Goal: Task Accomplishment & Management: Complete application form

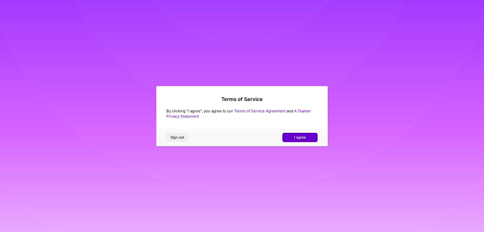
click at [310, 137] on button "I agree" at bounding box center [300, 137] width 35 height 9
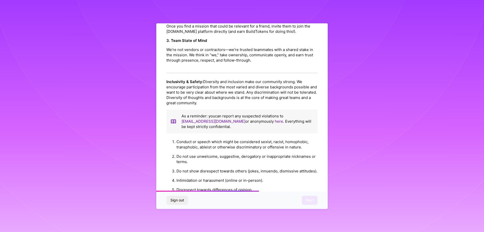
scroll to position [545, 0]
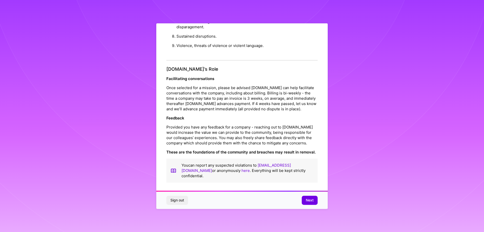
drag, startPoint x: 282, startPoint y: 121, endPoint x: 281, endPoint y: 216, distance: 95.1
click at [310, 204] on button "Next" at bounding box center [310, 200] width 16 height 9
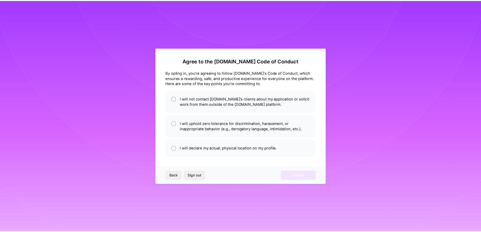
scroll to position [0, 0]
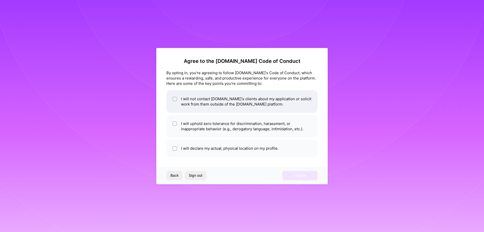
click at [237, 110] on li "I will not contact [DOMAIN_NAME]'s clients about my application or solicit work…" at bounding box center [242, 101] width 151 height 23
checkbox input "true"
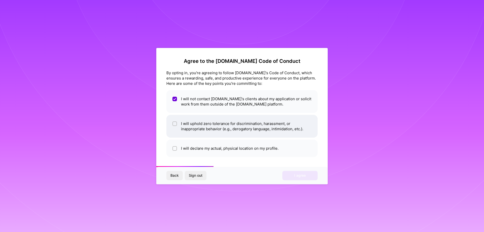
click at [237, 125] on li "I will uphold zero tolerance for discrimination, harassment, or inappropriate b…" at bounding box center [242, 126] width 151 height 23
checkbox input "true"
click at [232, 157] on div "Agree to the A.Team Code of Conduct By opting in, you're agreeing to follow A.T…" at bounding box center [242, 116] width 172 height 136
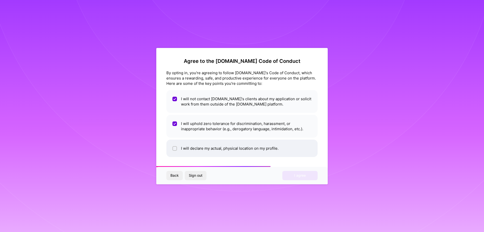
click at [232, 152] on li "I will declare my actual, physical location on my profile." at bounding box center [242, 148] width 151 height 17
checkbox input "true"
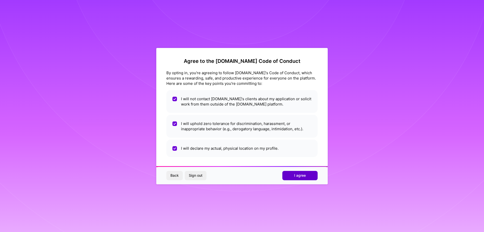
click at [295, 175] on span "I agree" at bounding box center [300, 175] width 12 height 5
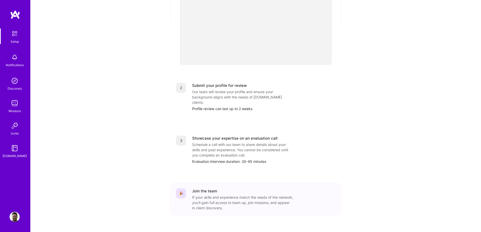
scroll to position [152, 0]
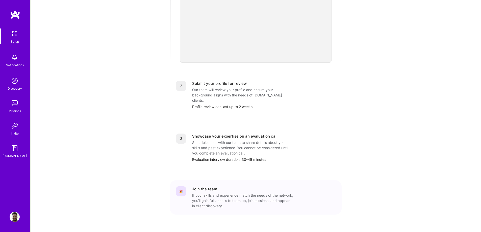
drag, startPoint x: 140, startPoint y: 101, endPoint x: 144, endPoint y: 115, distance: 14.5
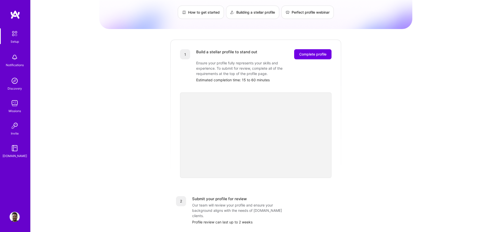
scroll to position [0, 0]
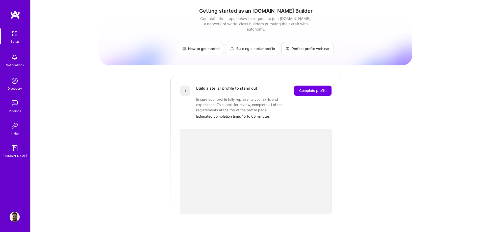
drag, startPoint x: 342, startPoint y: 141, endPoint x: 349, endPoint y: 71, distance: 69.9
click at [311, 88] on span "Complete profile" at bounding box center [312, 90] width 27 height 5
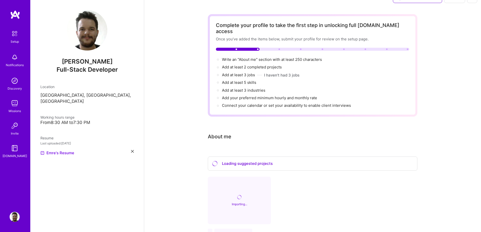
scroll to position [52, 0]
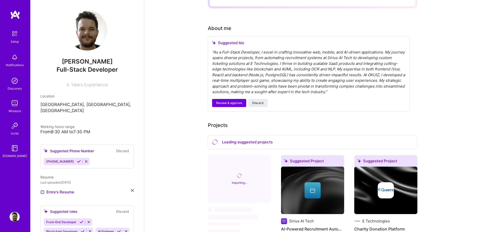
scroll to position [126, 0]
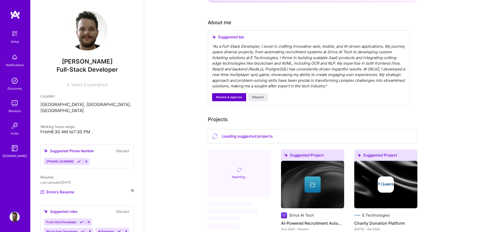
click at [228, 95] on span "Review & approve" at bounding box center [229, 97] width 26 height 5
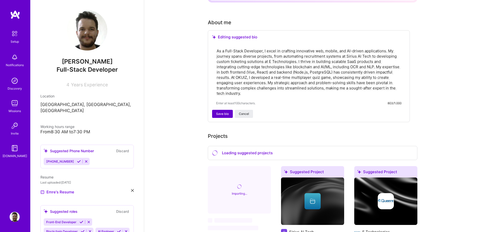
click at [217, 112] on span "Save bio" at bounding box center [222, 114] width 13 height 5
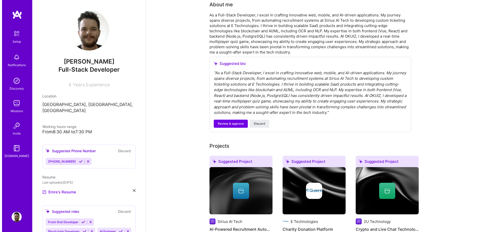
scroll to position [151, 0]
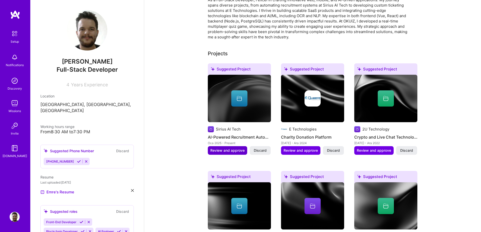
click at [226, 148] on span "Review and approve" at bounding box center [227, 150] width 34 height 5
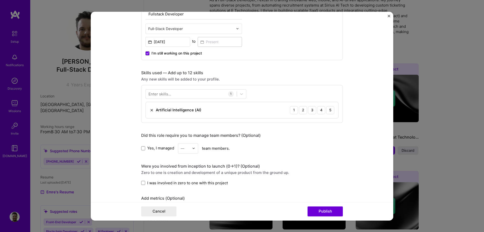
scroll to position [227, 0]
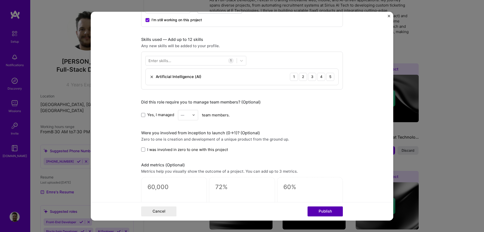
click at [325, 212] on button "Publish" at bounding box center [325, 211] width 35 height 10
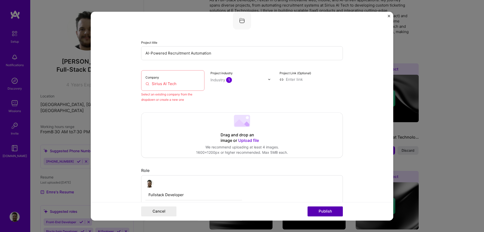
scroll to position [33, 0]
click at [172, 83] on input "Sirius AI Tech" at bounding box center [173, 83] width 55 height 5
click at [178, 84] on input "Sirius AI Tech" at bounding box center [173, 83] width 55 height 5
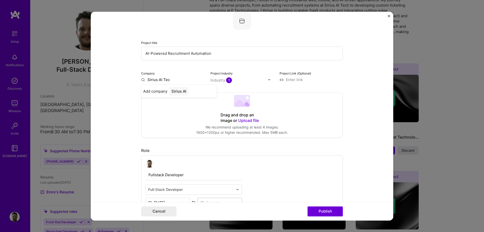
type input "Sirius AI Tech"
click at [194, 90] on div "Sirius AI Tech" at bounding box center [184, 91] width 29 height 9
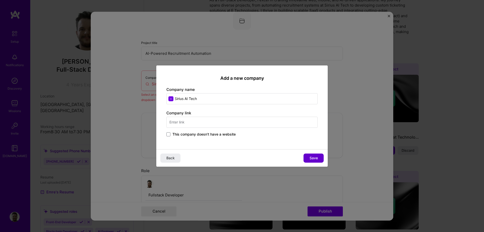
click at [317, 157] on span "Save" at bounding box center [314, 157] width 8 height 5
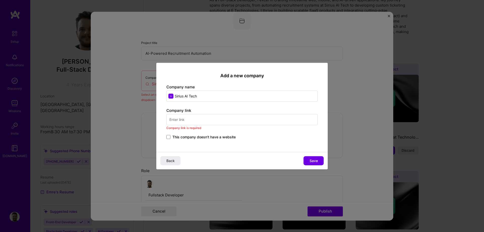
click at [218, 116] on input "text" at bounding box center [242, 119] width 151 height 11
click at [217, 121] on input "text" at bounding box center [242, 119] width 151 height 11
paste input "[URL][DOMAIN_NAME]"
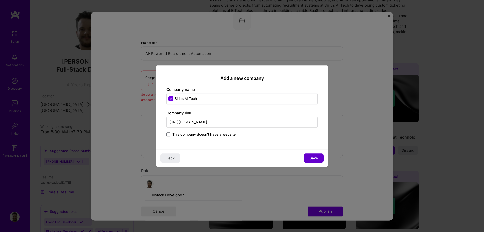
type input "[URL][DOMAIN_NAME]"
click at [311, 156] on span "Save" at bounding box center [314, 157] width 8 height 5
click at [312, 158] on div "Back" at bounding box center [242, 158] width 172 height 18
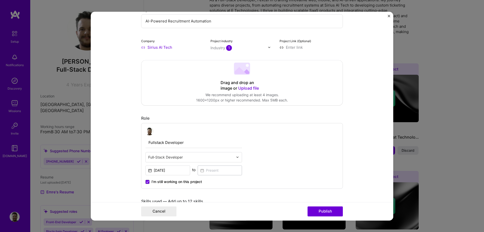
scroll to position [84, 0]
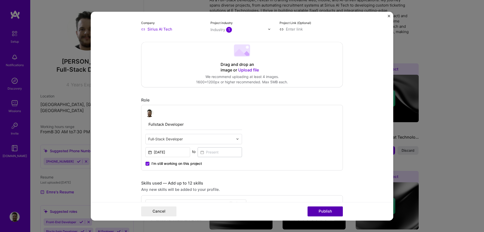
click at [333, 212] on button "Publish" at bounding box center [325, 211] width 35 height 10
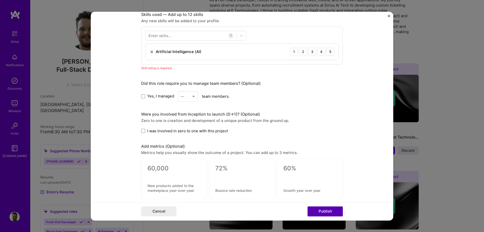
scroll to position [252, 0]
click at [329, 52] on div "5" at bounding box center [330, 51] width 8 height 8
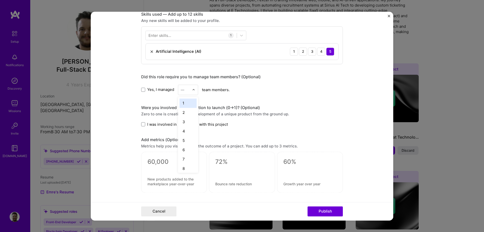
click at [190, 91] on div "—" at bounding box center [185, 90] width 14 height 10
click at [184, 116] on div "2" at bounding box center [188, 112] width 17 height 9
click at [127, 128] on form "Editing suggested project This project is suggested based on your LinkedIn, res…" at bounding box center [242, 116] width 303 height 209
click at [178, 124] on span "I was involved in zero to one with this project" at bounding box center [187, 124] width 81 height 5
click at [0, 0] on input "I was involved in zero to one with this project" at bounding box center [0, 0] width 0 height 0
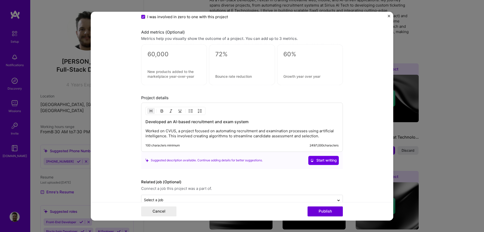
scroll to position [372, 0]
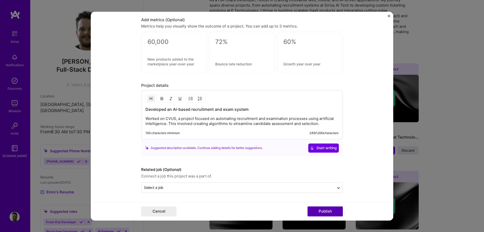
drag, startPoint x: 329, startPoint y: 211, endPoint x: 333, endPoint y: 208, distance: 5.0
click at [333, 208] on button "Publish" at bounding box center [325, 211] width 35 height 10
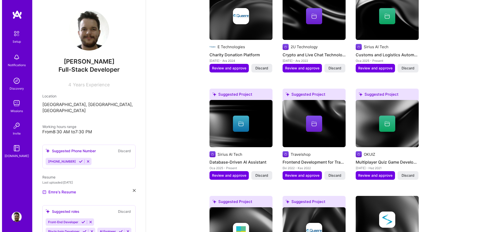
scroll to position [227, 0]
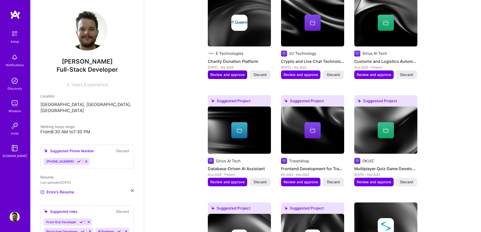
click at [225, 72] on span "Review and approve" at bounding box center [227, 74] width 34 height 5
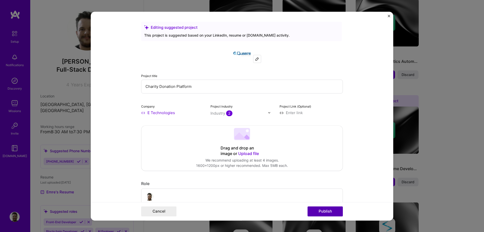
click at [330, 211] on button "Publish" at bounding box center [325, 211] width 35 height 10
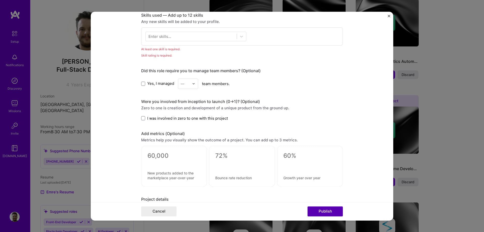
scroll to position [252, 0]
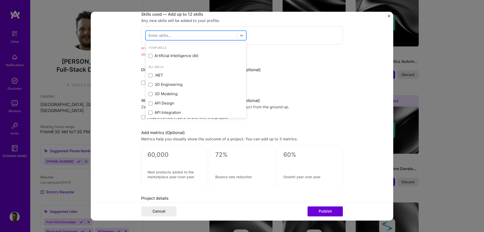
click at [182, 36] on div at bounding box center [191, 35] width 91 height 8
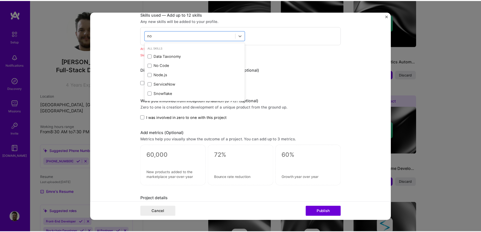
scroll to position [0, 0]
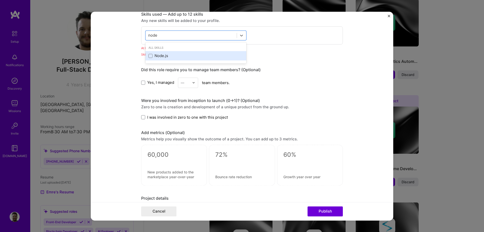
click at [181, 57] on div "Node.js" at bounding box center [196, 55] width 95 height 5
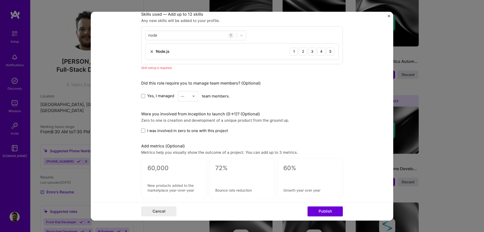
click at [258, 50] on div "Node.js 1 2 3 4 5" at bounding box center [242, 51] width 193 height 16
click at [328, 50] on div "5" at bounding box center [330, 51] width 8 height 8
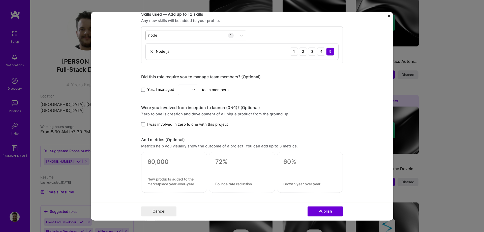
click at [220, 35] on div "node node" at bounding box center [191, 35] width 91 height 8
click at [164, 55] on div "Vue.js" at bounding box center [196, 55] width 95 height 5
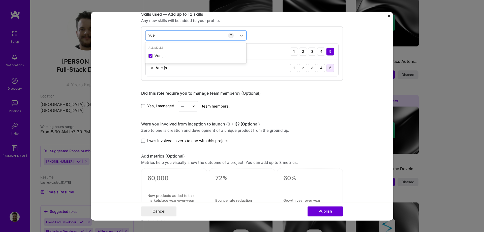
type input "vue"
click at [330, 70] on div "5" at bounding box center [330, 68] width 8 height 8
click at [320, 211] on button "Publish" at bounding box center [325, 211] width 35 height 10
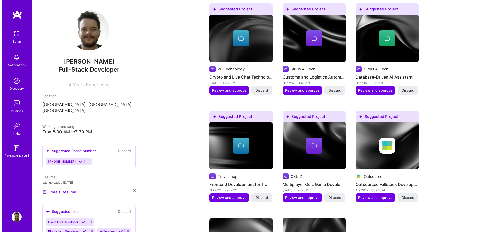
scroll to position [202, 0]
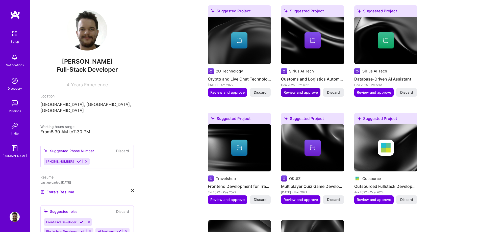
click at [313, 90] on span "Review and approve" at bounding box center [300, 92] width 34 height 5
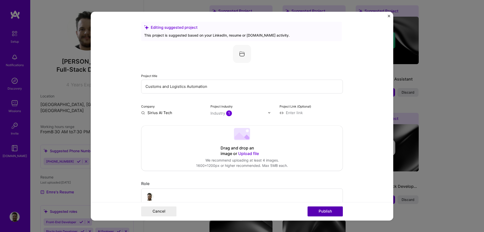
click at [325, 213] on button "Publish" at bounding box center [325, 211] width 35 height 10
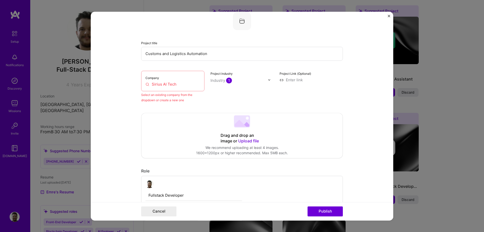
scroll to position [33, 0]
click at [178, 83] on input "Sirius AI Tech" at bounding box center [173, 83] width 55 height 5
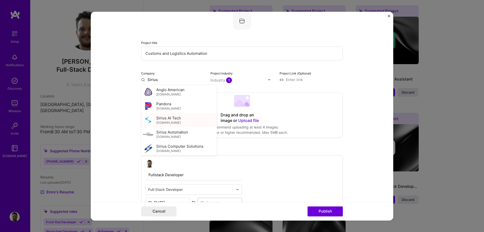
click at [174, 122] on span "[DOMAIN_NAME]" at bounding box center [168, 123] width 24 height 4
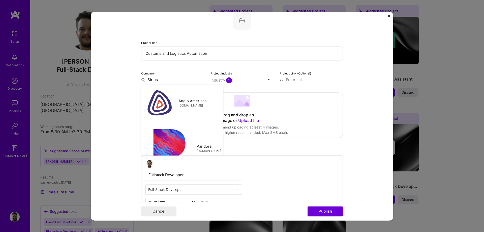
type input "Sirius AI Tech"
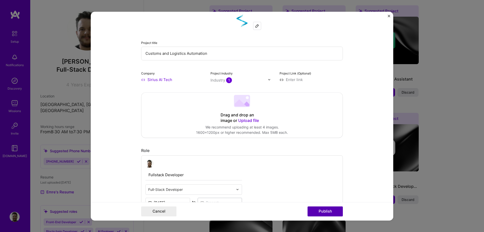
click at [316, 210] on button "Publish" at bounding box center [325, 211] width 35 height 10
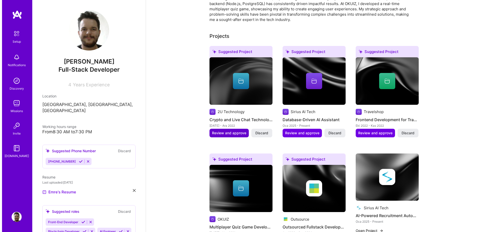
scroll to position [202, 0]
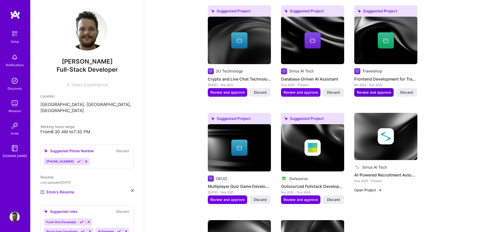
click at [381, 90] on span "Review and approve" at bounding box center [374, 92] width 34 height 5
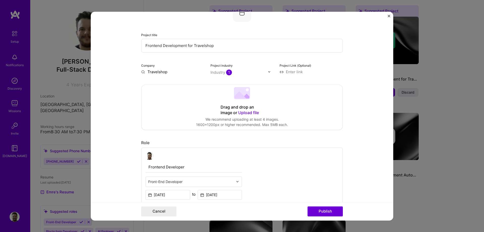
scroll to position [50, 0]
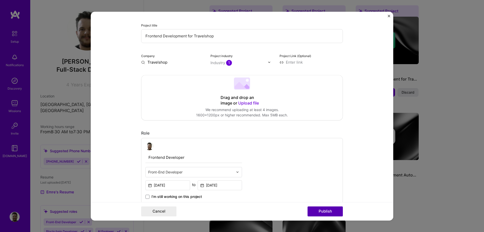
click at [323, 210] on button "Publish" at bounding box center [325, 211] width 35 height 10
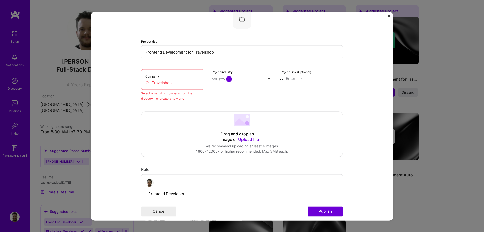
scroll to position [33, 0]
click at [172, 81] on div "Company Travelshop" at bounding box center [172, 80] width 63 height 20
click at [175, 82] on input "Travelshop" at bounding box center [173, 83] width 55 height 5
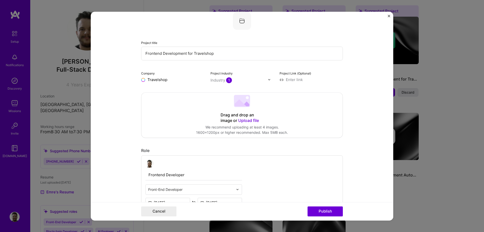
type input "Travelshop"
click at [171, 90] on div "Travelshop" at bounding box center [182, 91] width 24 height 9
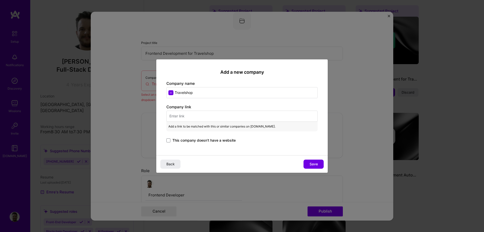
click at [206, 121] on input "text" at bounding box center [242, 116] width 151 height 11
paste input "[URL][DOMAIN_NAME]"
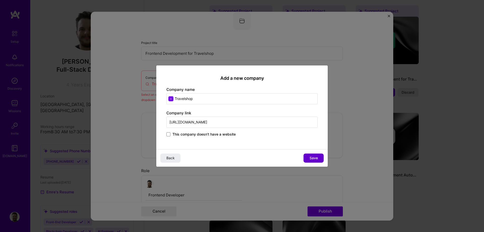
type input "[URL][DOMAIN_NAME]"
click at [313, 155] on span "Save" at bounding box center [314, 157] width 8 height 5
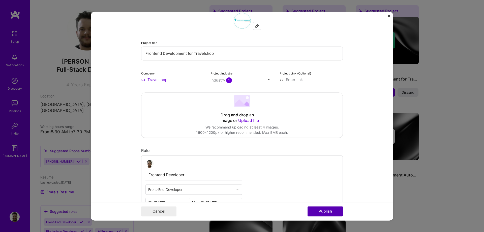
click at [329, 212] on button "Publish" at bounding box center [325, 211] width 35 height 10
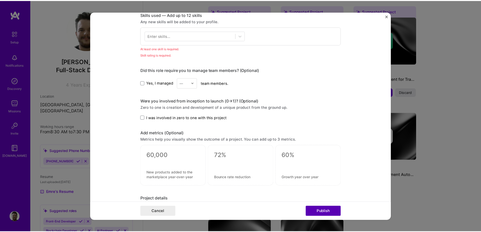
scroll to position [252, 0]
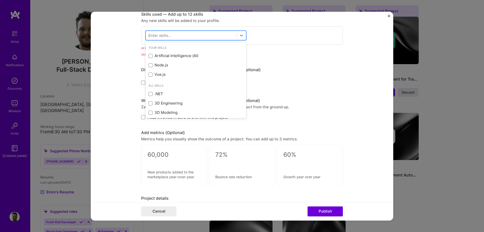
click at [176, 33] on div at bounding box center [191, 35] width 91 height 8
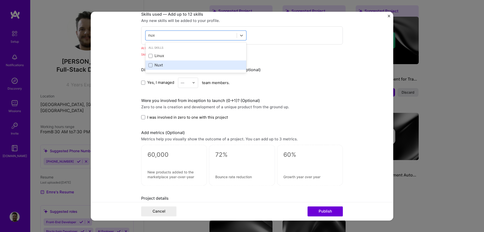
click at [167, 64] on div "Nuxt" at bounding box center [196, 65] width 95 height 5
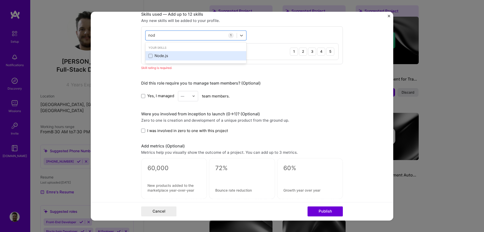
click at [178, 52] on div "Node.js" at bounding box center [196, 55] width 101 height 9
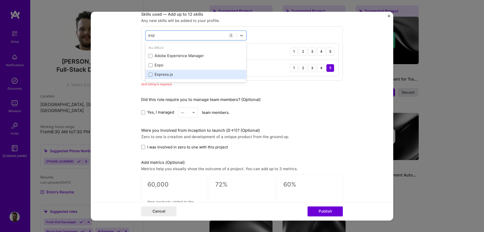
click at [168, 73] on div "Express.js" at bounding box center [196, 74] width 95 height 5
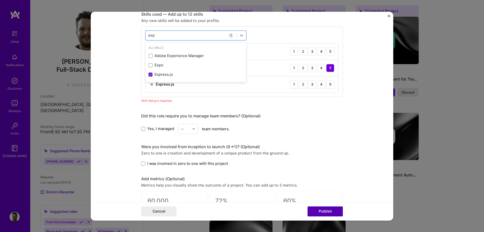
type input "exp"
click at [328, 212] on button "Publish" at bounding box center [325, 211] width 35 height 10
click at [327, 86] on div "5" at bounding box center [330, 84] width 8 height 8
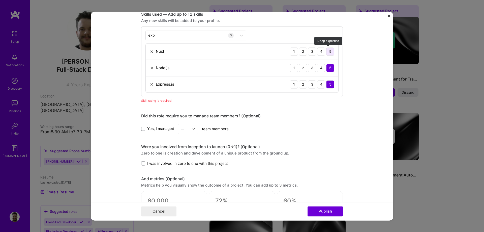
click at [328, 54] on div "5" at bounding box center [330, 51] width 8 height 8
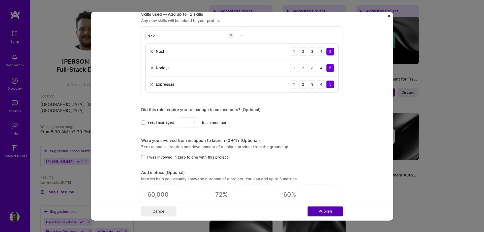
click at [328, 212] on button "Publish" at bounding box center [325, 211] width 35 height 10
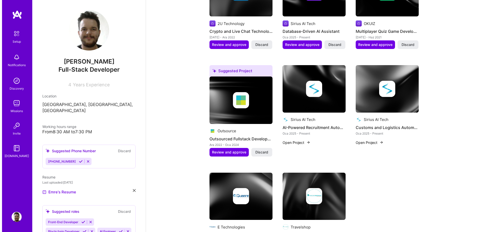
scroll to position [229, 0]
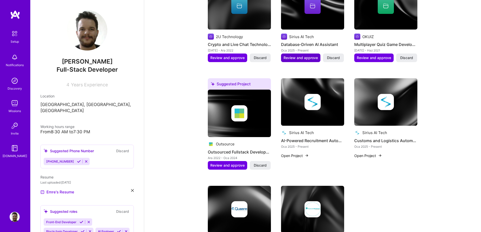
click at [305, 55] on span "Review and approve" at bounding box center [300, 57] width 34 height 5
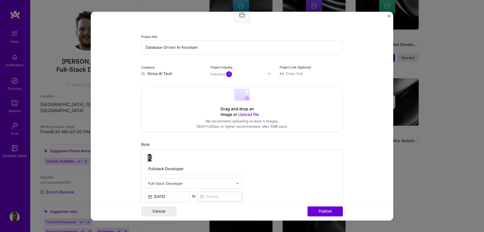
scroll to position [50, 0]
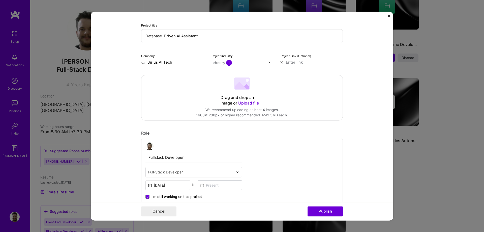
click at [176, 62] on input "Sirius AI Tech" at bounding box center [172, 62] width 63 height 5
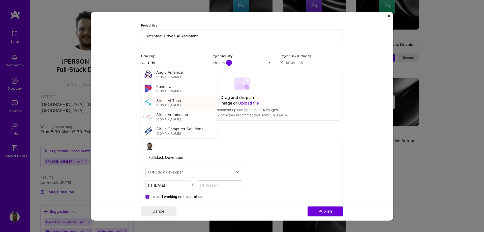
click at [174, 103] on span "Sirius AI Tech" at bounding box center [168, 100] width 25 height 5
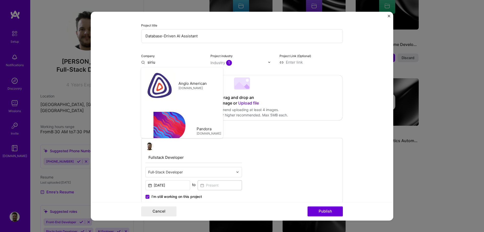
type input "Sirius AI Tech"
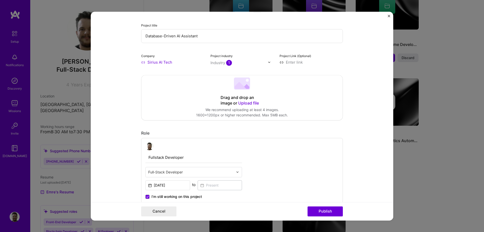
click at [240, 38] on input "Database-Driven AI Assistant" at bounding box center [242, 36] width 202 height 14
type input "Database-Driven AI Assistant - BOSS AI"
click at [315, 211] on button "Publish" at bounding box center [325, 211] width 35 height 10
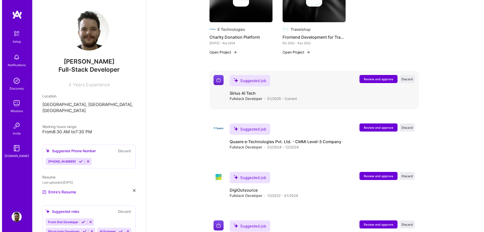
scroll to position [430, 0]
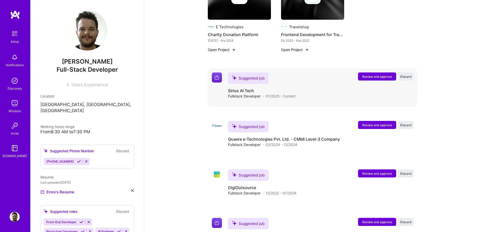
click at [374, 74] on span "Review and approve" at bounding box center [377, 76] width 30 height 4
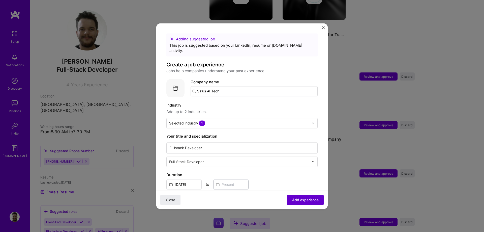
click at [304, 198] on span "Add experience" at bounding box center [305, 199] width 26 height 5
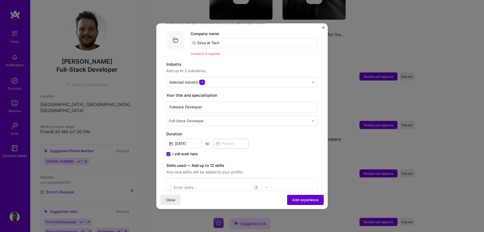
scroll to position [50, 0]
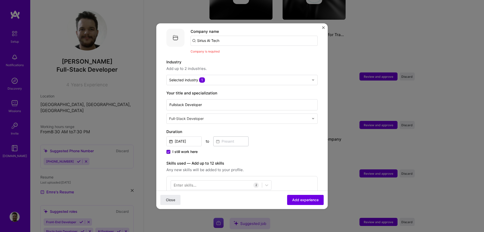
click at [226, 36] on input "Sirius AI Tech" at bounding box center [254, 41] width 127 height 10
click at [225, 56] on span "[DOMAIN_NAME]" at bounding box center [218, 58] width 24 height 4
type input "Sirius AI Tech"
click at [307, 198] on span "Add experience" at bounding box center [305, 199] width 26 height 5
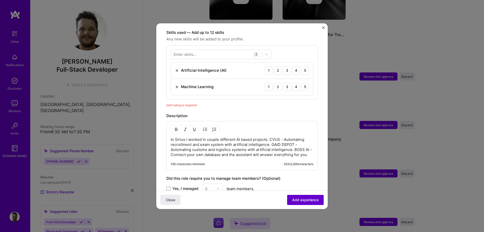
scroll to position [175, 0]
click at [304, 65] on div "5" at bounding box center [305, 69] width 8 height 8
click at [286, 82] on div "3" at bounding box center [287, 86] width 8 height 8
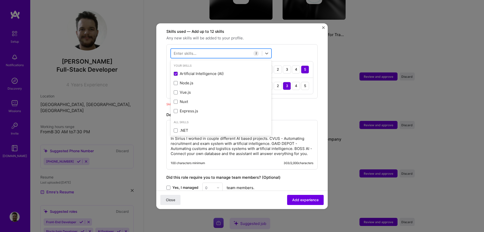
click at [211, 49] on div at bounding box center [216, 53] width 91 height 8
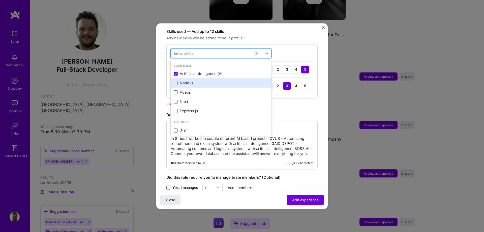
click at [192, 80] on div "Node.js" at bounding box center [221, 82] width 95 height 5
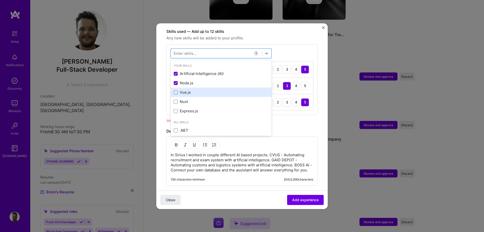
click at [191, 90] on div "Vue.js" at bounding box center [221, 92] width 95 height 5
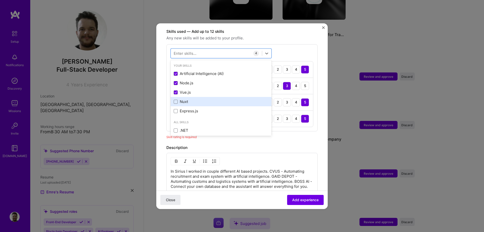
click at [192, 99] on div "Nuxt" at bounding box center [221, 101] width 95 height 5
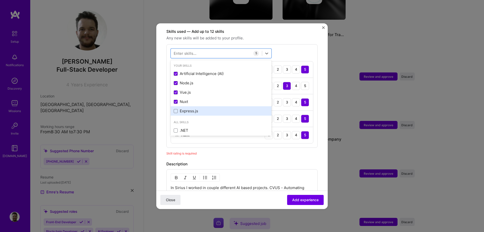
click at [194, 108] on div "Express.js" at bounding box center [221, 110] width 95 height 5
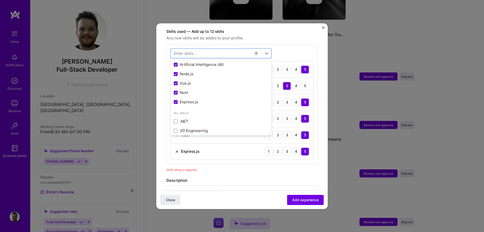
scroll to position [25, 0]
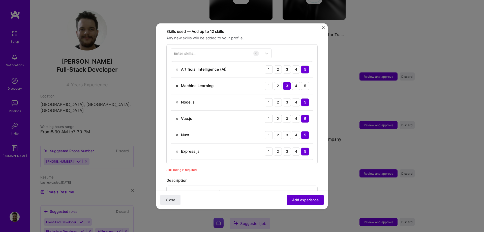
click at [298, 197] on span "Add experience" at bounding box center [305, 199] width 26 height 5
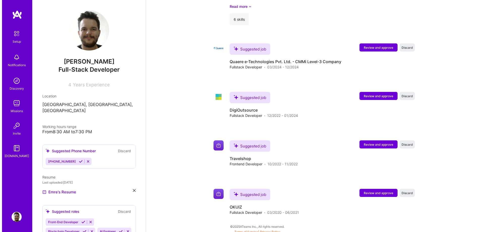
scroll to position [557, 0]
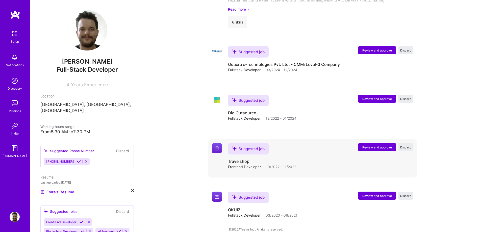
click at [377, 145] on span "Review and approve" at bounding box center [377, 147] width 30 height 4
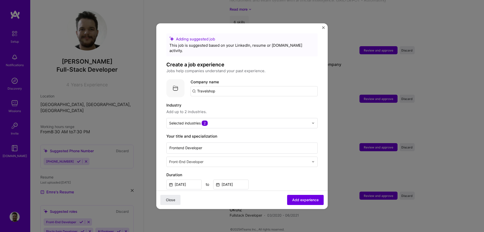
click at [247, 88] on input "Travelshop" at bounding box center [254, 91] width 127 height 10
click at [249, 99] on div "TravalShopBooking [DOMAIN_NAME]" at bounding box center [229, 106] width 76 height 14
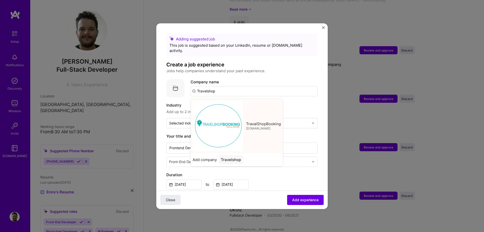
type input "TravalShopBooking"
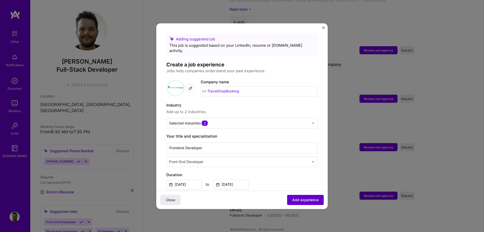
click at [309, 199] on span "Add experience" at bounding box center [305, 199] width 26 height 5
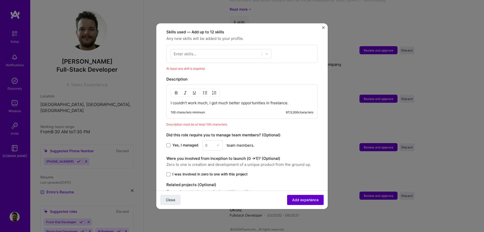
scroll to position [175, 0]
click at [188, 50] on div "Enter skills..." at bounding box center [185, 52] width 23 height 5
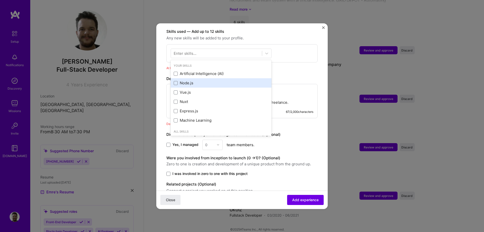
click at [200, 80] on div "Node.js" at bounding box center [221, 82] width 95 height 5
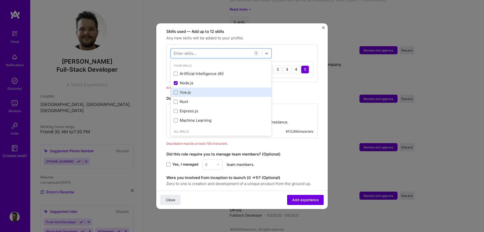
click at [196, 90] on div "Vue.js" at bounding box center [221, 92] width 95 height 5
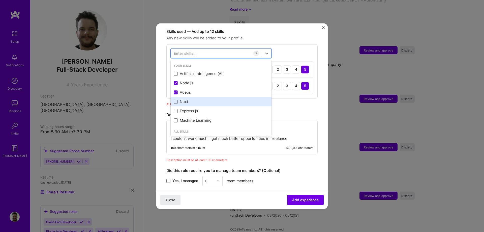
click at [190, 99] on div "Nuxt" at bounding box center [221, 101] width 95 height 5
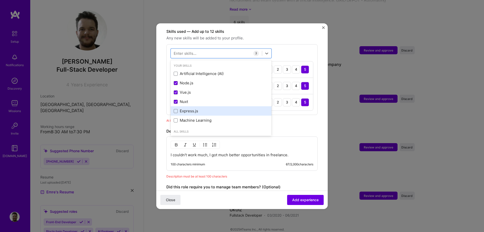
click at [195, 108] on div "Express.js" at bounding box center [221, 110] width 95 height 5
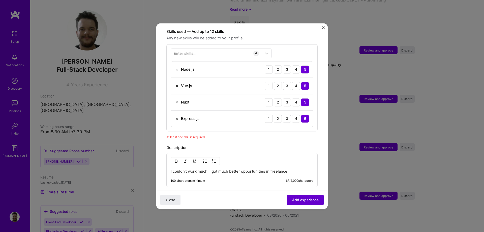
click at [294, 203] on button "Add experience" at bounding box center [305, 200] width 37 height 10
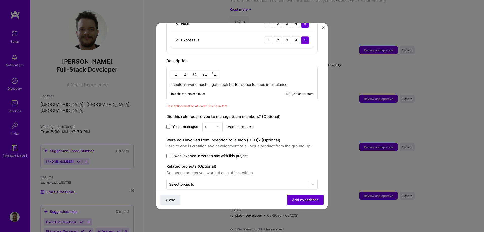
scroll to position [257, 0]
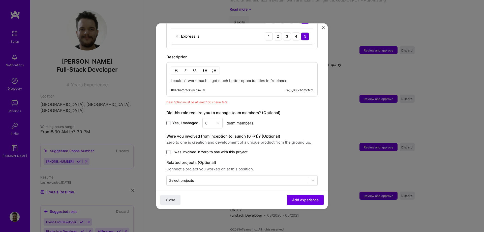
click at [294, 78] on p "I couldn't work much, I got much better opportunities in freelance." at bounding box center [242, 80] width 143 height 5
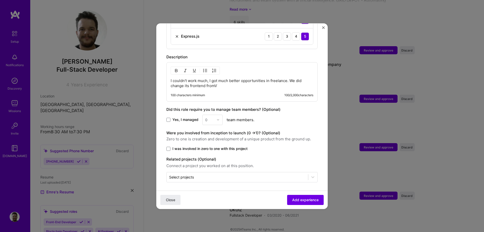
scroll to position [254, 0]
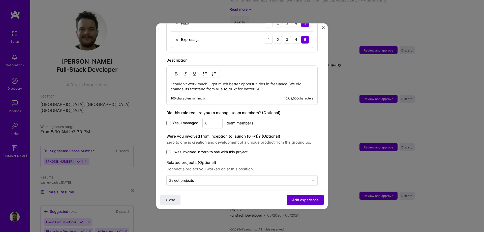
click at [308, 201] on span "Add experience" at bounding box center [305, 199] width 26 height 5
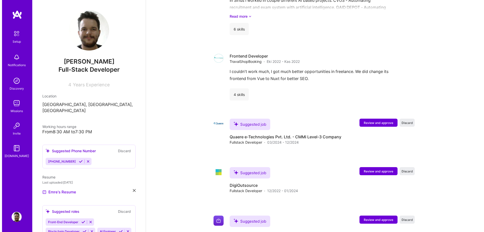
scroll to position [549, 0]
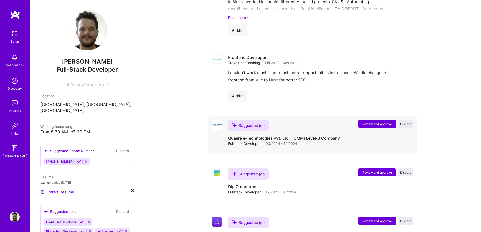
click at [379, 122] on span "Review and approve" at bounding box center [377, 124] width 30 height 4
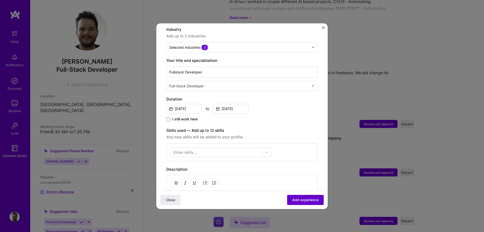
click at [295, 203] on button "Add experience" at bounding box center [305, 200] width 37 height 10
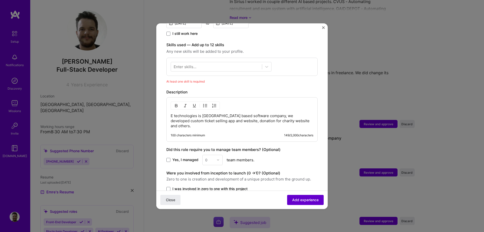
scroll to position [175, 0]
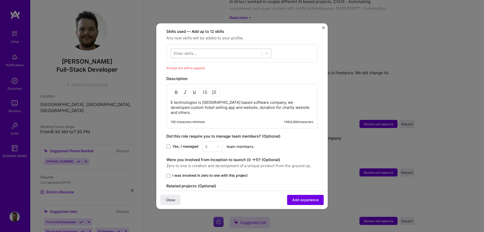
click at [213, 50] on div at bounding box center [216, 53] width 91 height 8
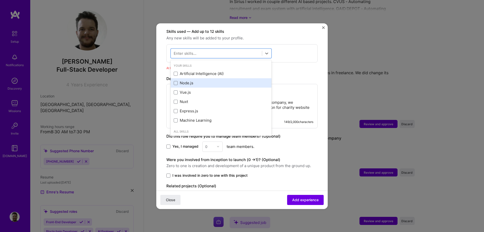
click at [195, 80] on div "Node.js" at bounding box center [221, 82] width 95 height 5
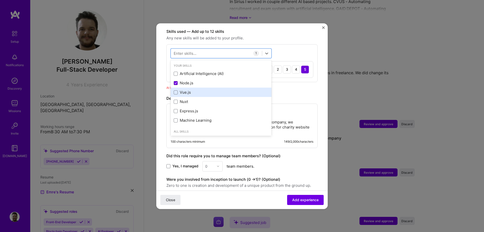
click at [194, 90] on div "Vue.js" at bounding box center [221, 92] width 95 height 5
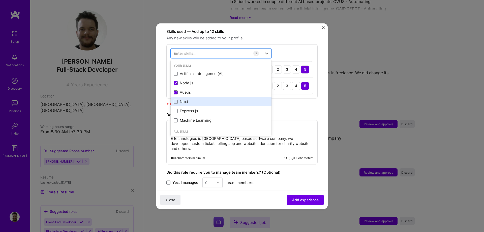
click at [192, 99] on div "Nuxt" at bounding box center [221, 101] width 95 height 5
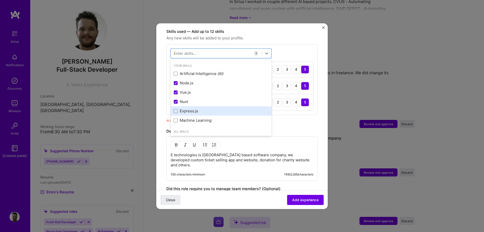
click at [194, 108] on div "Express.js" at bounding box center [221, 110] width 95 height 5
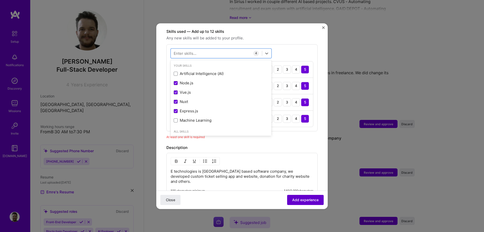
click at [308, 200] on span "Add experience" at bounding box center [305, 199] width 26 height 5
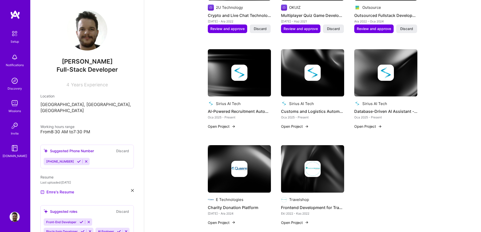
scroll to position [0, 0]
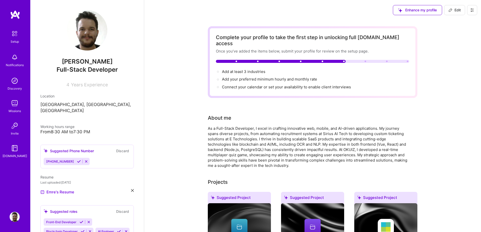
drag, startPoint x: 430, startPoint y: 146, endPoint x: 424, endPoint y: 82, distance: 64.6
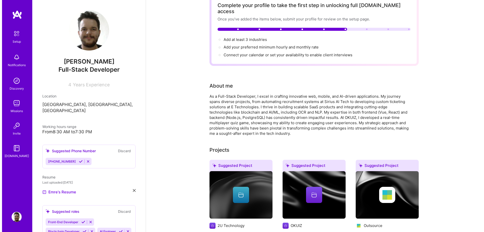
scroll to position [597, 0]
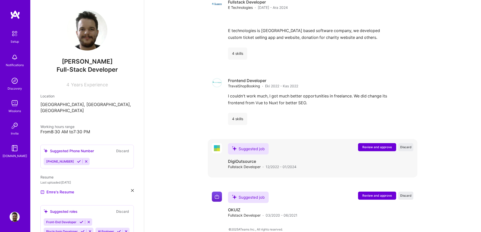
drag, startPoint x: 441, startPoint y: 163, endPoint x: 395, endPoint y: 163, distance: 46.4
click at [380, 193] on span "Review and approve" at bounding box center [377, 195] width 30 height 4
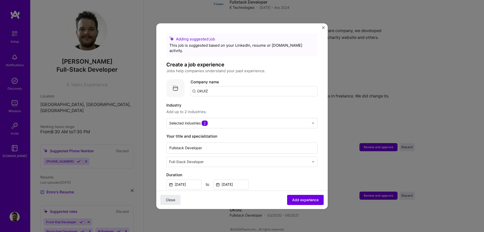
click at [242, 86] on input "OKUIZ" at bounding box center [254, 91] width 127 height 10
type input "OKUIZ"
click button "Close" at bounding box center [170, 200] width 20 height 10
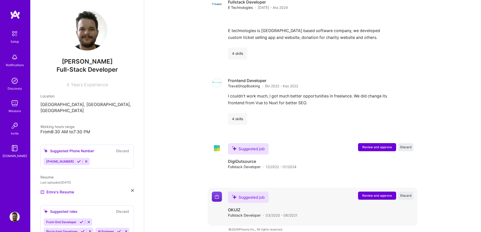
click at [375, 193] on span "Review and approve" at bounding box center [377, 195] width 30 height 4
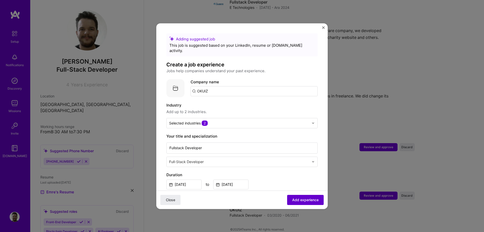
click at [300, 200] on span "Add experience" at bounding box center [305, 199] width 26 height 5
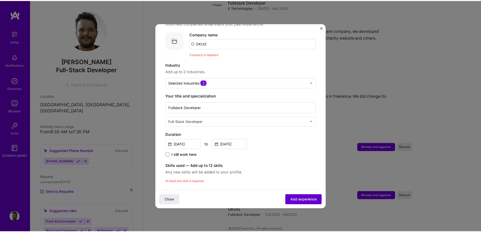
scroll to position [50, 0]
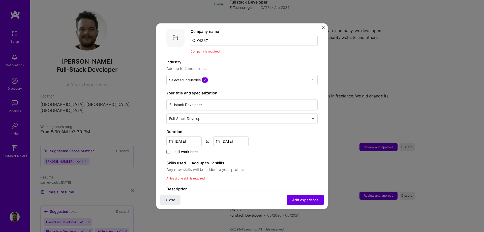
click at [225, 38] on input "OKUIZ" at bounding box center [254, 41] width 127 height 10
click at [224, 38] on input "OKUIZ" at bounding box center [254, 41] width 127 height 10
click at [431, 175] on div "Adding suggested job This job is suggested based on your LinkedIn, resume or [D…" at bounding box center [242, 116] width 484 height 232
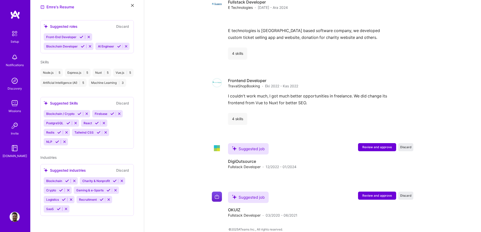
scroll to position [0, 0]
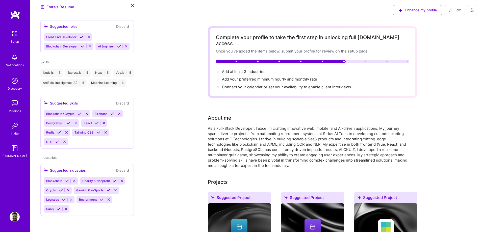
drag, startPoint x: 185, startPoint y: 173, endPoint x: 195, endPoint y: 22, distance: 150.4
click at [290, 77] on span "Add your preferred minimum hourly and monthly rate →" at bounding box center [272, 79] width 100 height 5
select select "US"
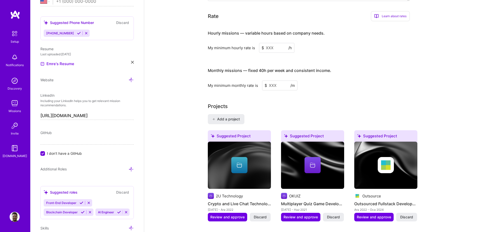
scroll to position [310, 0]
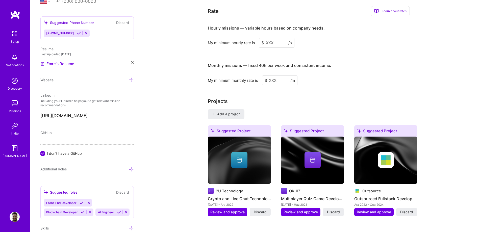
click at [269, 38] on input at bounding box center [276, 43] width 35 height 10
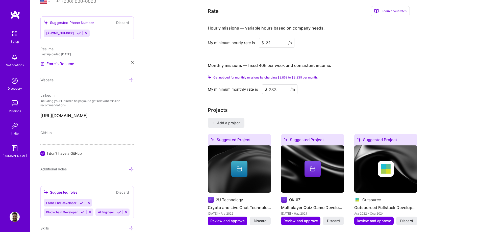
type input "22"
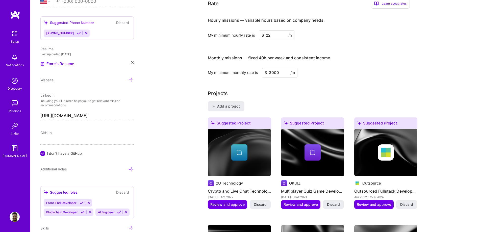
type input "3000"
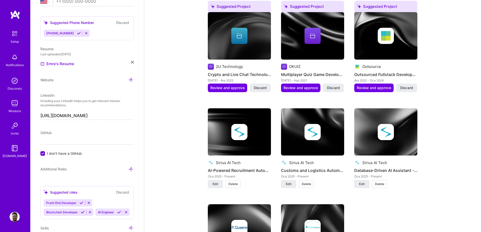
scroll to position [0, 0]
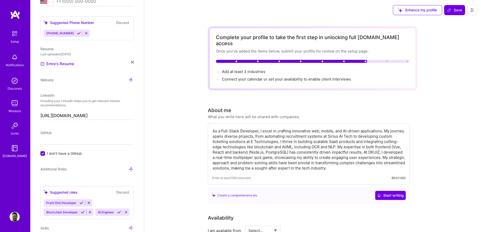
drag, startPoint x: 339, startPoint y: 113, endPoint x: 331, endPoint y: 32, distance: 81.6
click at [251, 69] on span "Add at least 3 industries →" at bounding box center [246, 71] width 48 height 5
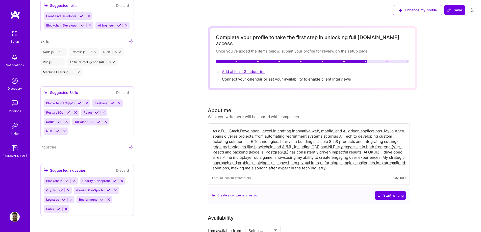
scroll to position [405, 0]
click at [67, 181] on icon at bounding box center [67, 181] width 4 height 4
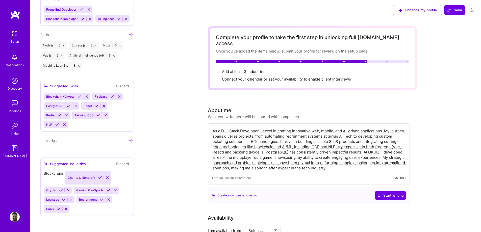
scroll to position [396, 0]
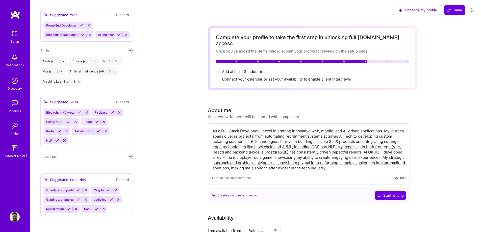
click at [115, 182] on button "Discard" at bounding box center [123, 180] width 16 height 6
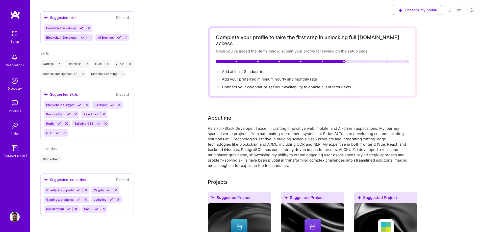
scroll to position [207, 0]
click at [106, 189] on button at bounding box center [108, 190] width 7 height 4
click at [110, 201] on icon at bounding box center [111, 200] width 4 height 4
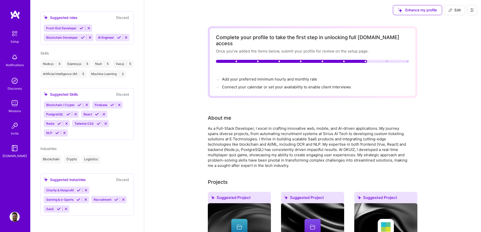
click at [79, 201] on icon at bounding box center [78, 200] width 4 height 4
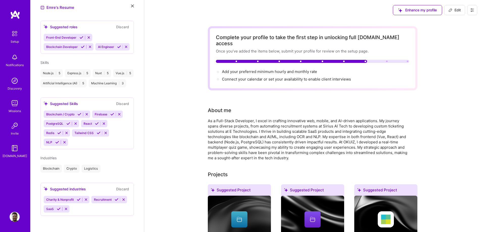
scroll to position [198, 0]
click at [61, 209] on icon at bounding box center [59, 209] width 4 height 4
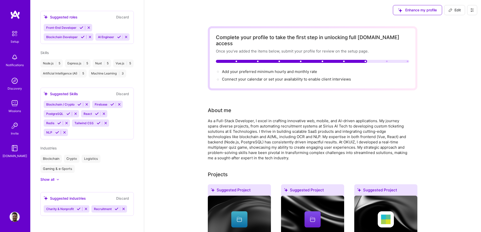
click at [78, 211] on icon at bounding box center [79, 209] width 4 height 4
click at [253, 69] on span "Add your preferred minimum hourly and monthly rate →" at bounding box center [272, 71] width 100 height 5
select select "US"
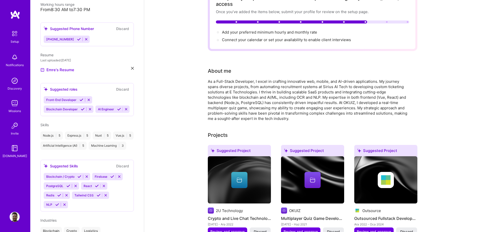
scroll to position [0, 0]
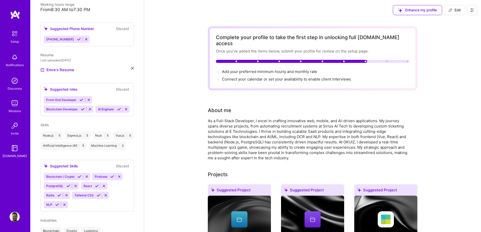
drag, startPoint x: 183, startPoint y: 124, endPoint x: 209, endPoint y: 11, distance: 116.1
click at [292, 69] on span "Add your preferred minimum hourly and monthly rate →" at bounding box center [272, 71] width 100 height 5
select select "US"
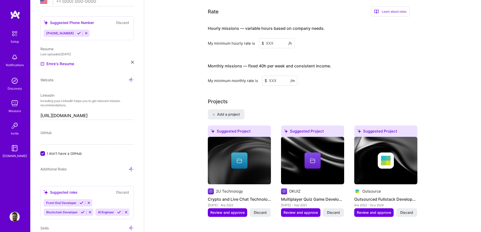
scroll to position [303, 0]
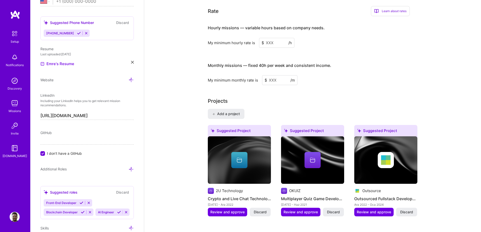
click at [275, 39] on input at bounding box center [276, 43] width 35 height 10
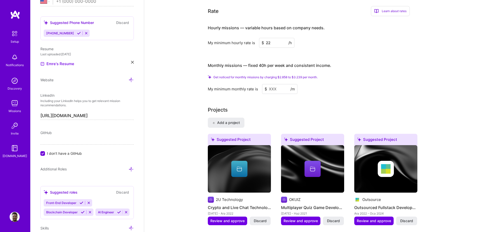
type input "22"
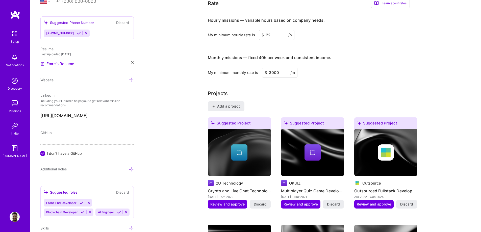
type input "3000"
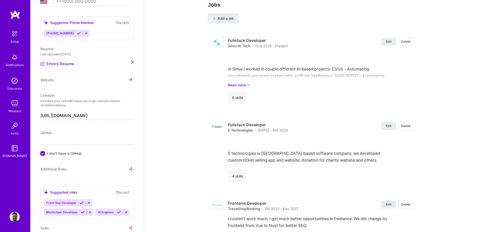
scroll to position [840, 0]
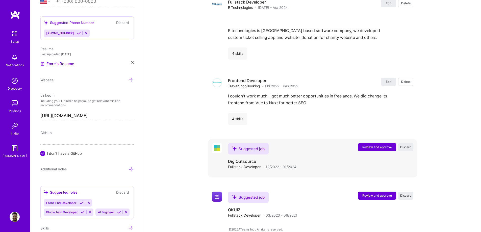
drag, startPoint x: 355, startPoint y: 129, endPoint x: 356, endPoint y: 138, distance: 9.1
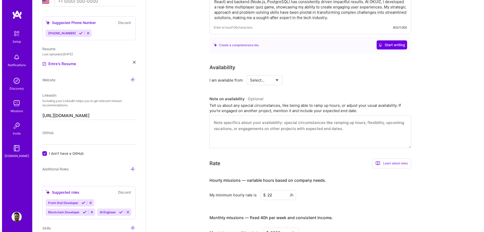
scroll to position [0, 0]
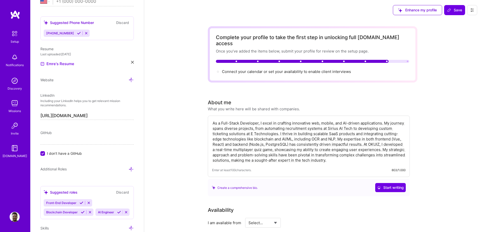
drag, startPoint x: 341, startPoint y: 164, endPoint x: 329, endPoint y: 21, distance: 143.3
click at [310, 69] on span "Connect your calendar or set your availability to enable client interviews →" at bounding box center [288, 71] width 133 height 5
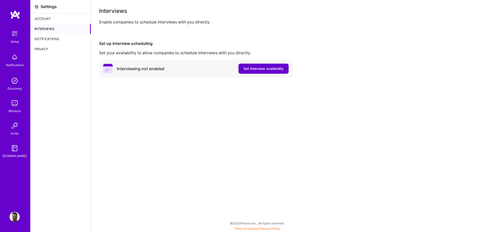
click at [247, 71] on span "Set interview availability" at bounding box center [264, 68] width 40 height 5
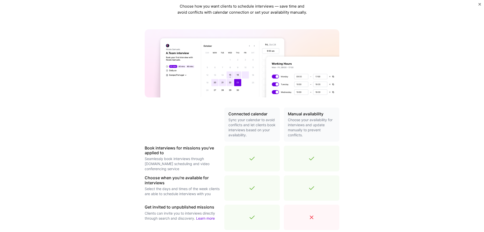
scroll to position [101, 0]
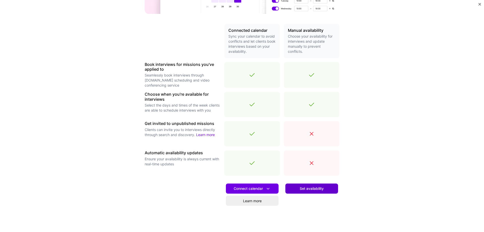
click at [309, 186] on span "Set availability" at bounding box center [312, 188] width 24 height 5
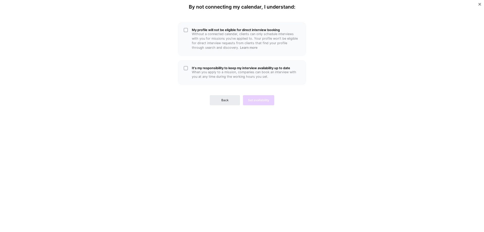
scroll to position [0, 0]
click at [187, 38] on div "My profile will not be eligible for direct interview booking Without a connecte…" at bounding box center [242, 39] width 129 height 34
click at [187, 66] on div "It's my responsibility to keep my interview availability up to date When you ap…" at bounding box center [242, 72] width 129 height 25
click at [258, 101] on span "Set availability" at bounding box center [258, 100] width 21 height 5
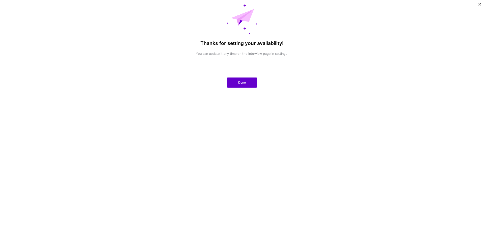
click at [239, 86] on button "Done" at bounding box center [242, 82] width 30 height 10
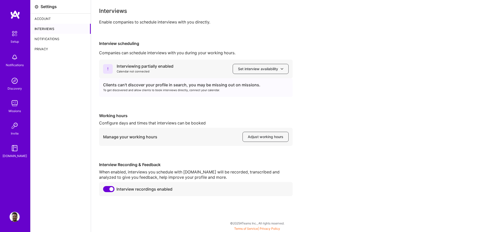
click at [41, 18] on div "Account" at bounding box center [61, 19] width 60 height 10
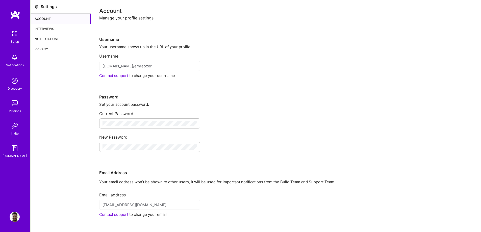
click at [12, 43] on div "Setup" at bounding box center [15, 41] width 8 height 5
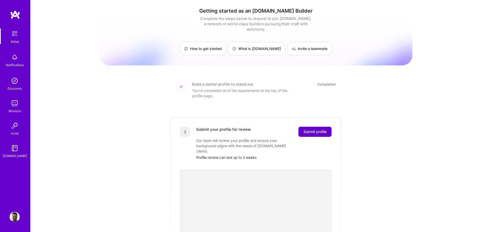
click at [307, 127] on button "Submit profile" at bounding box center [314, 132] width 33 height 10
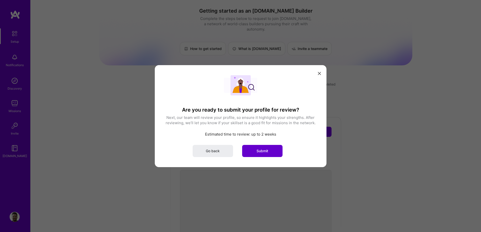
click at [266, 149] on span "Submit" at bounding box center [262, 150] width 12 height 5
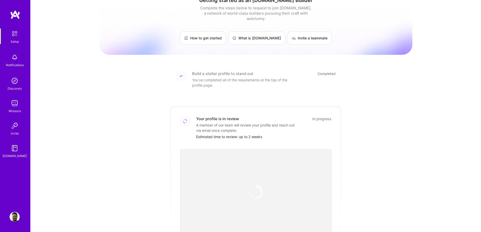
scroll to position [135, 0]
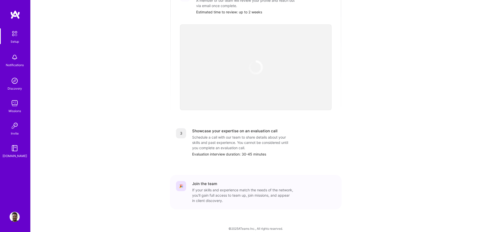
drag, startPoint x: 362, startPoint y: 111, endPoint x: 359, endPoint y: 124, distance: 13.8
